Goal: Find specific page/section: Find specific page/section

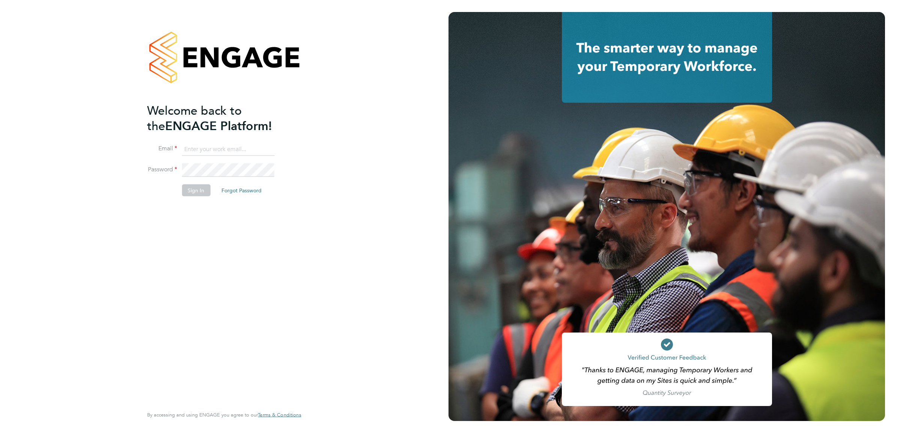
type input "[PERSON_NAME][EMAIL_ADDRESS][PERSON_NAME][DOMAIN_NAME]"
drag, startPoint x: 270, startPoint y: 221, endPoint x: 215, endPoint y: 192, distance: 62.8
click at [269, 221] on div "Welcome back to the ENGAGE Platform! Email [PERSON_NAME][EMAIL_ADDRESS][PERSON_…" at bounding box center [220, 254] width 146 height 303
click at [203, 192] on button "Sign In" at bounding box center [196, 191] width 29 height 12
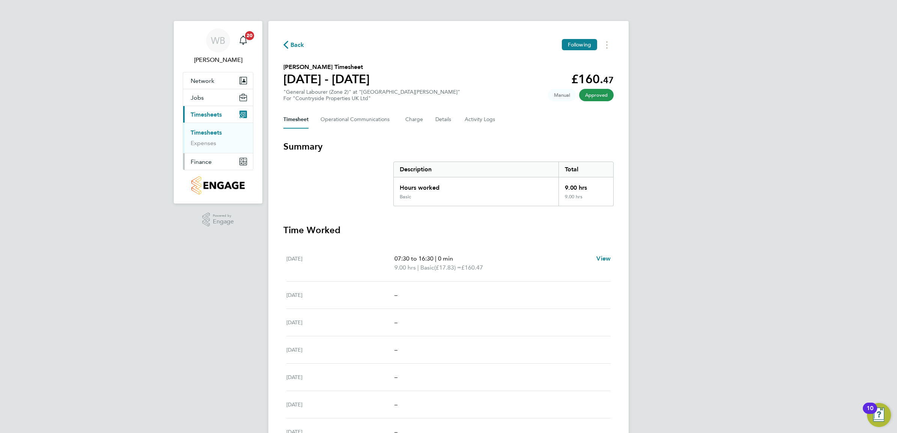
click at [210, 158] on span "Finance" at bounding box center [201, 161] width 21 height 7
click at [214, 153] on link "Invoices & Credit Notes" at bounding box center [214, 153] width 47 height 15
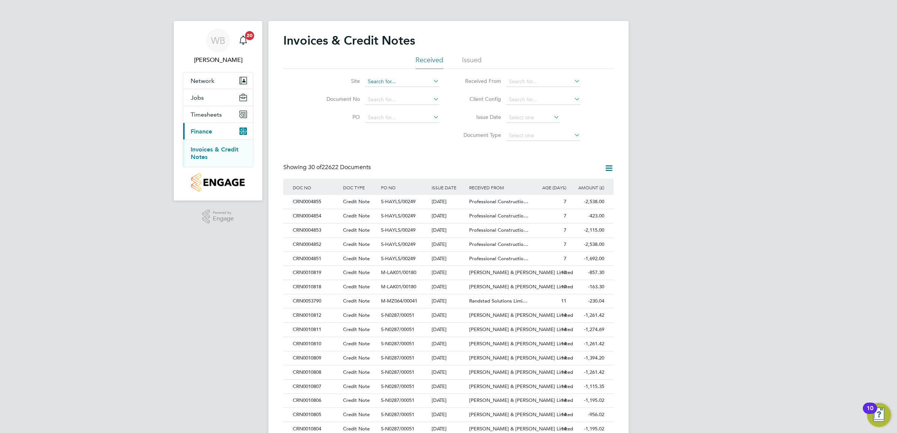
click at [378, 81] on input at bounding box center [402, 82] width 74 height 11
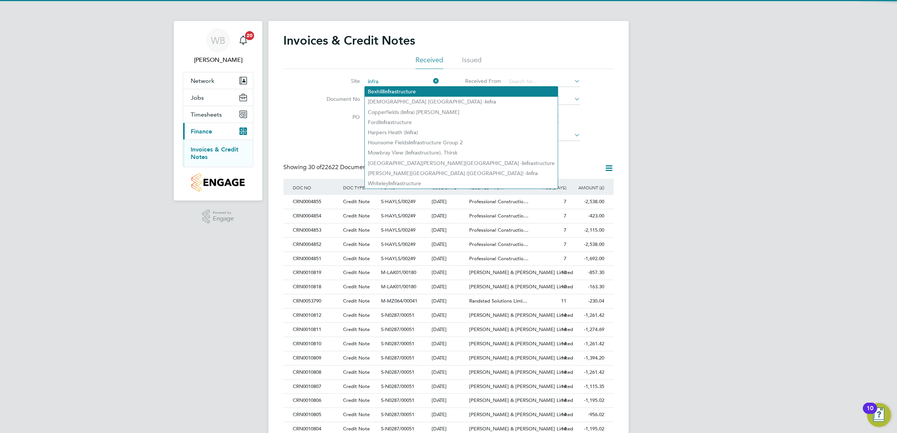
type input "infra"
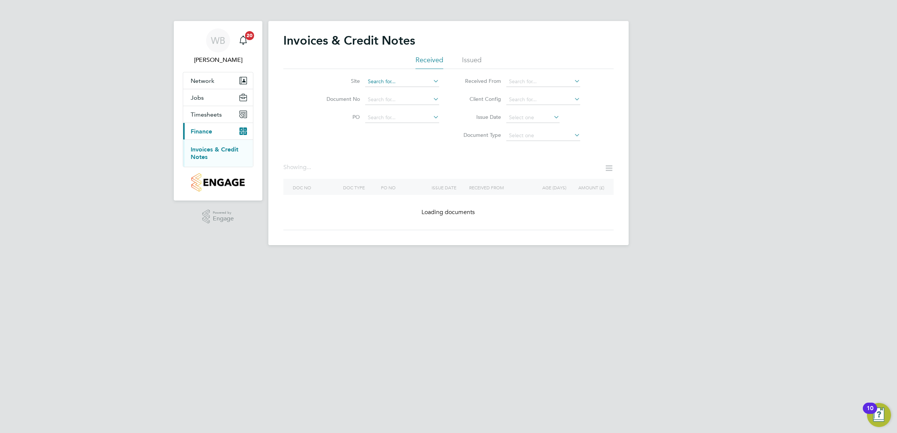
drag, startPoint x: 393, startPoint y: 90, endPoint x: 383, endPoint y: 80, distance: 14.3
click at [380, 74] on div "Invoices & Credit Notes Received Issued Site Document No PO Status Paid Date Is…" at bounding box center [448, 133] width 360 height 224
click at [383, 80] on input at bounding box center [402, 82] width 74 height 11
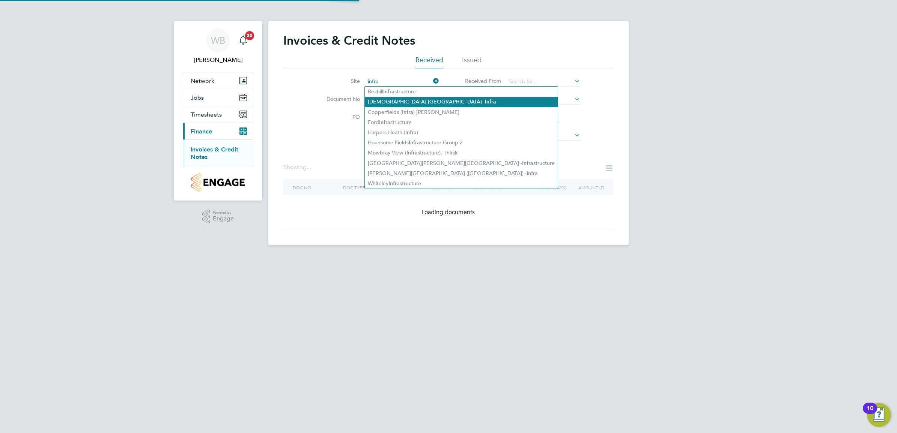
click at [485, 104] on b "Infra" at bounding box center [490, 102] width 11 height 6
type input "[DEMOGRAPHIC_DATA] [PERSON_NAME][GEOGRAPHIC_DATA]"
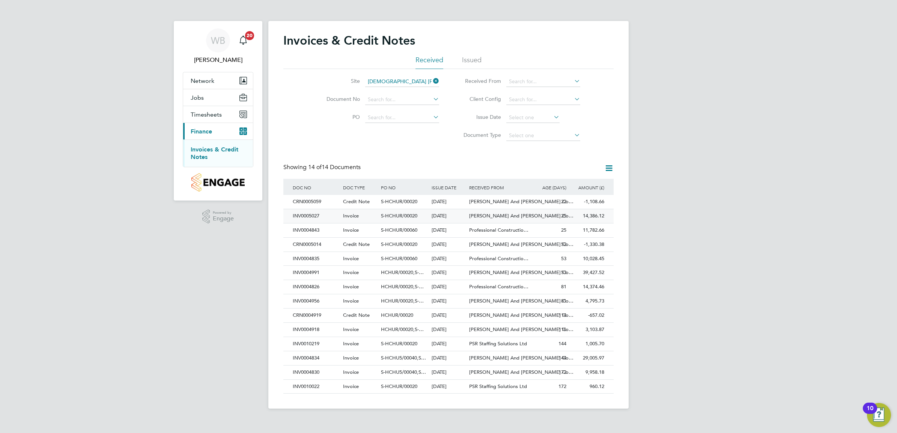
click at [329, 216] on div "INV0005027" at bounding box center [316, 216] width 50 height 14
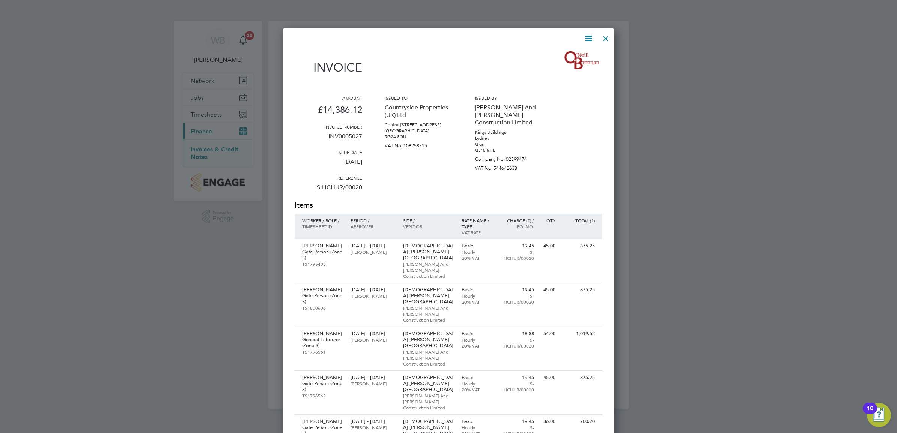
click at [606, 37] on div at bounding box center [606, 37] width 14 height 14
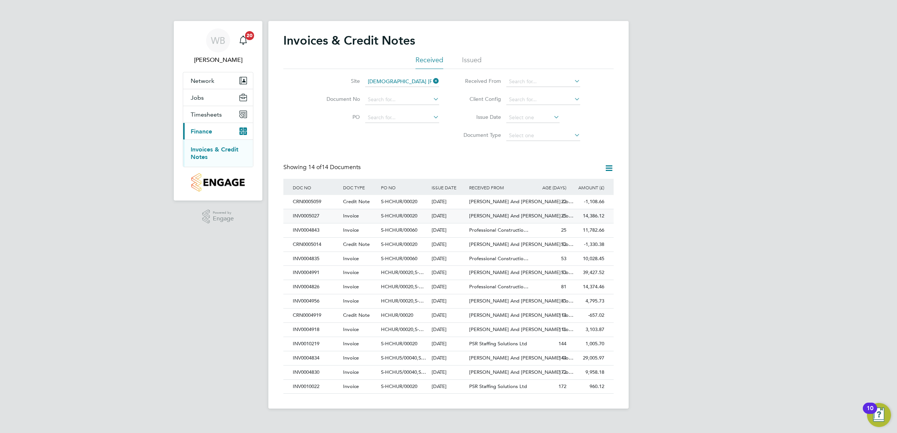
drag, startPoint x: 324, startPoint y: 218, endPoint x: 293, endPoint y: 216, distance: 30.4
click at [295, 216] on div "INV0005027" at bounding box center [316, 216] width 50 height 14
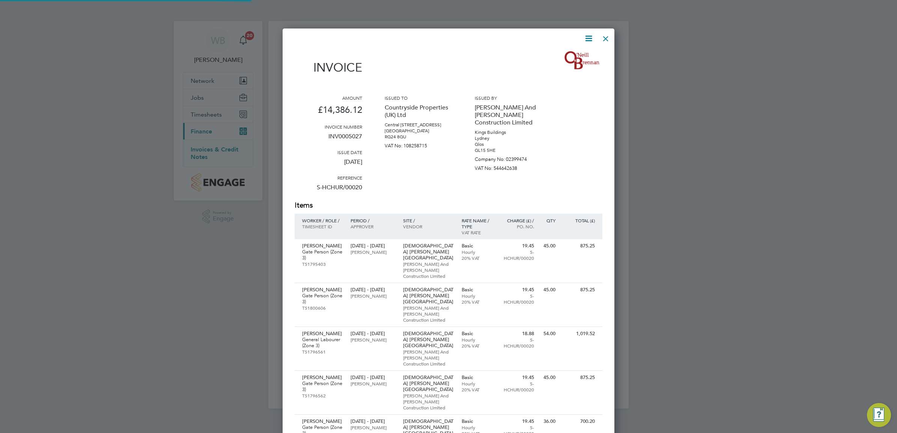
scroll to position [783, 332]
drag, startPoint x: 291, startPoint y: 216, endPoint x: 318, endPoint y: 216, distance: 27.0
click at [318, 216] on div "Invoices & Credit Notes Received Issued Site Church [PERSON_NAME] - Infra Docum…" at bounding box center [448, 215] width 360 height 388
drag, startPoint x: 363, startPoint y: 133, endPoint x: 323, endPoint y: 138, distance: 40.0
click at [323, 138] on div "Amount £14,386.12 Invoice number INV0005027 Issue date [DATE] Reference S-HCHUR…" at bounding box center [449, 147] width 308 height 105
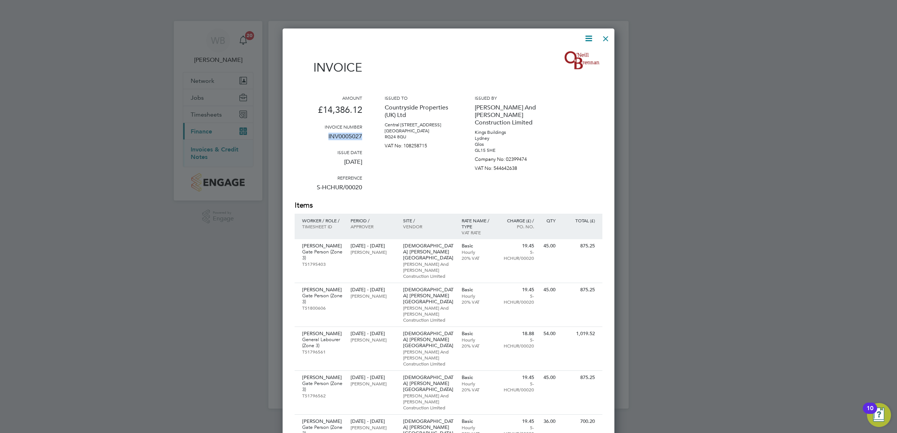
copy p "INV0005027"
